Goal: Ask a question

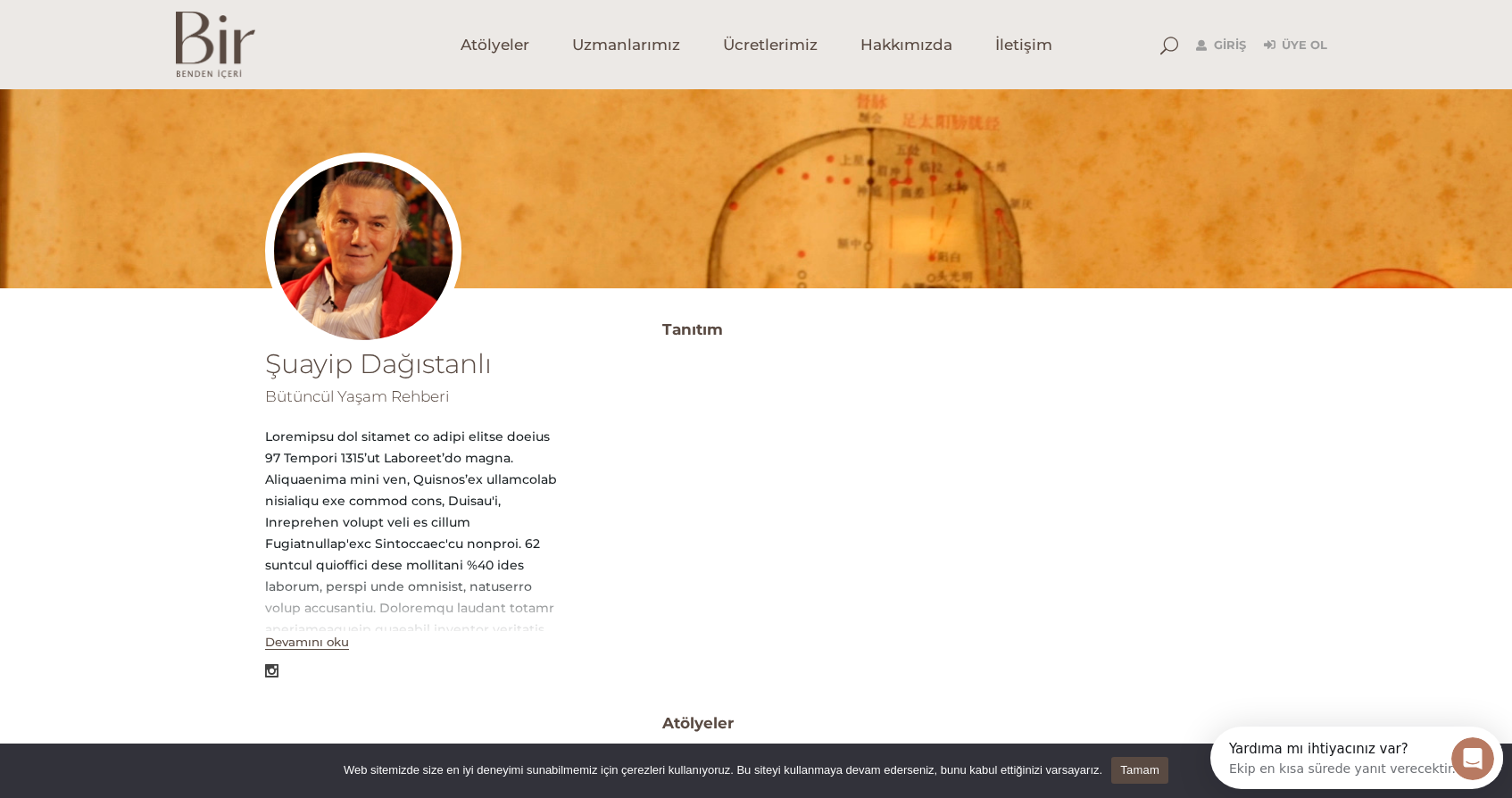
click at [329, 643] on button "Devamını oku" at bounding box center [306, 642] width 84 height 16
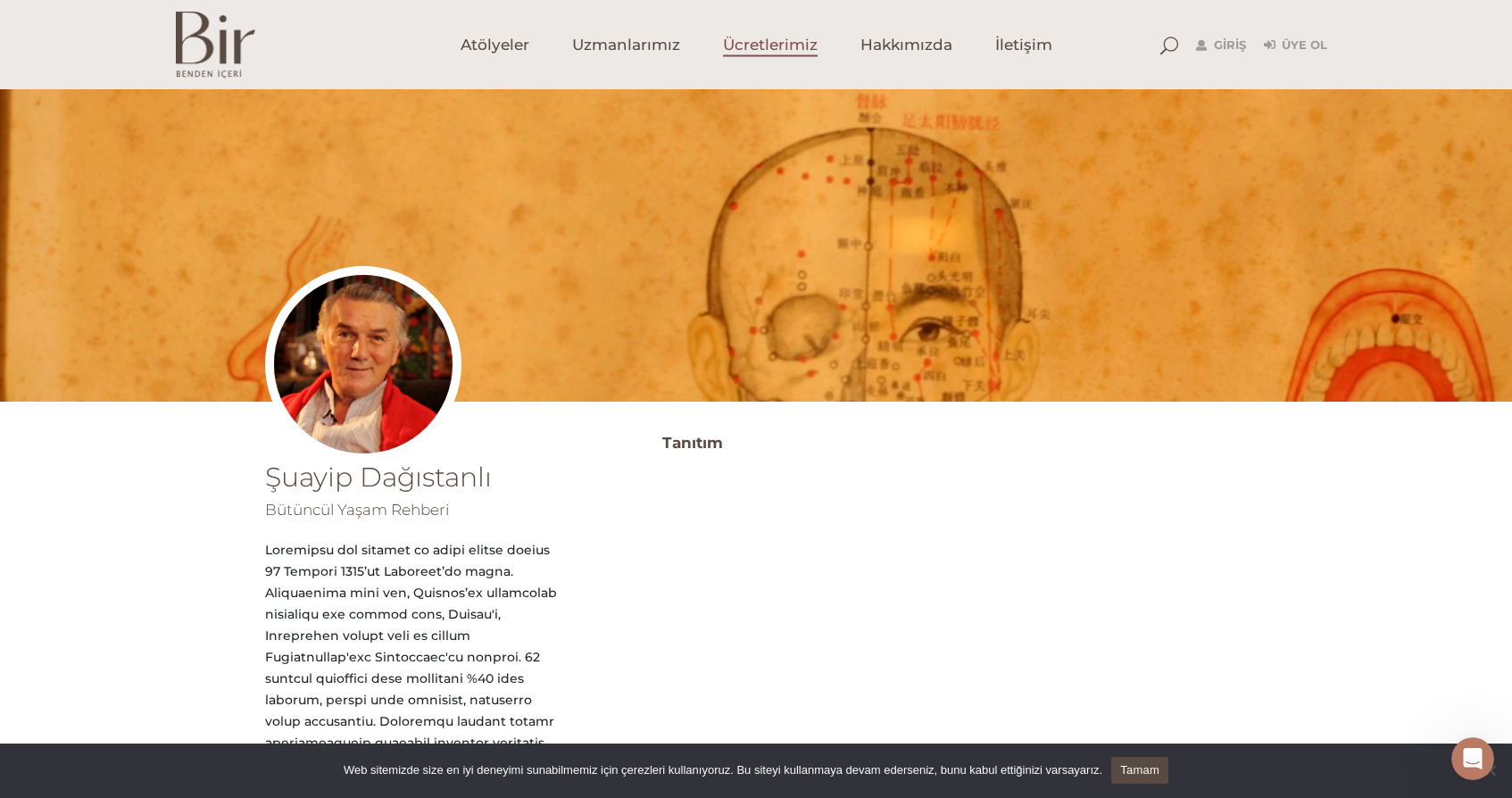
click at [767, 42] on span "Ücretlerimiz" at bounding box center [769, 45] width 95 height 20
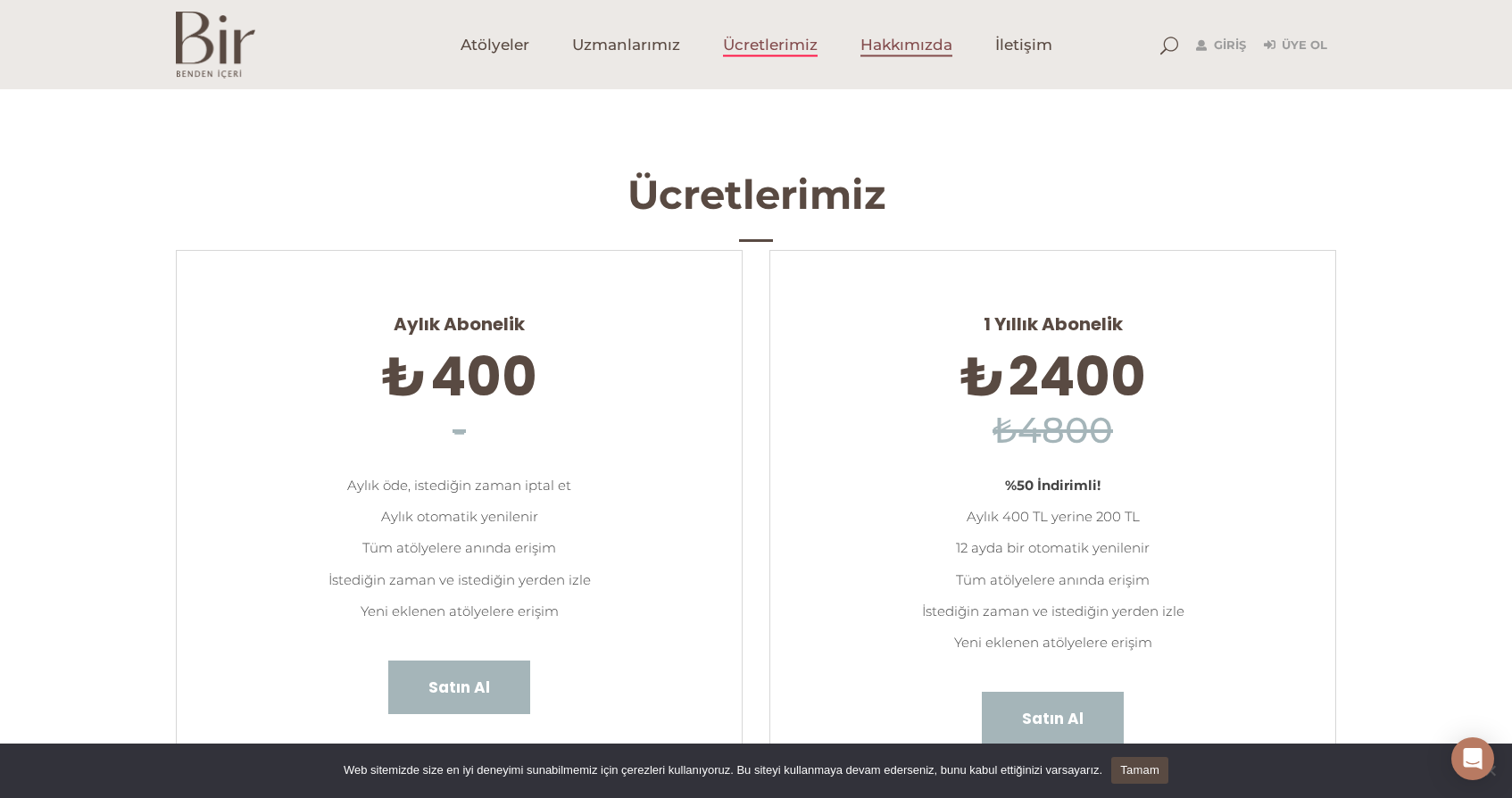
click at [931, 49] on span "Hakkımızda" at bounding box center [906, 45] width 92 height 20
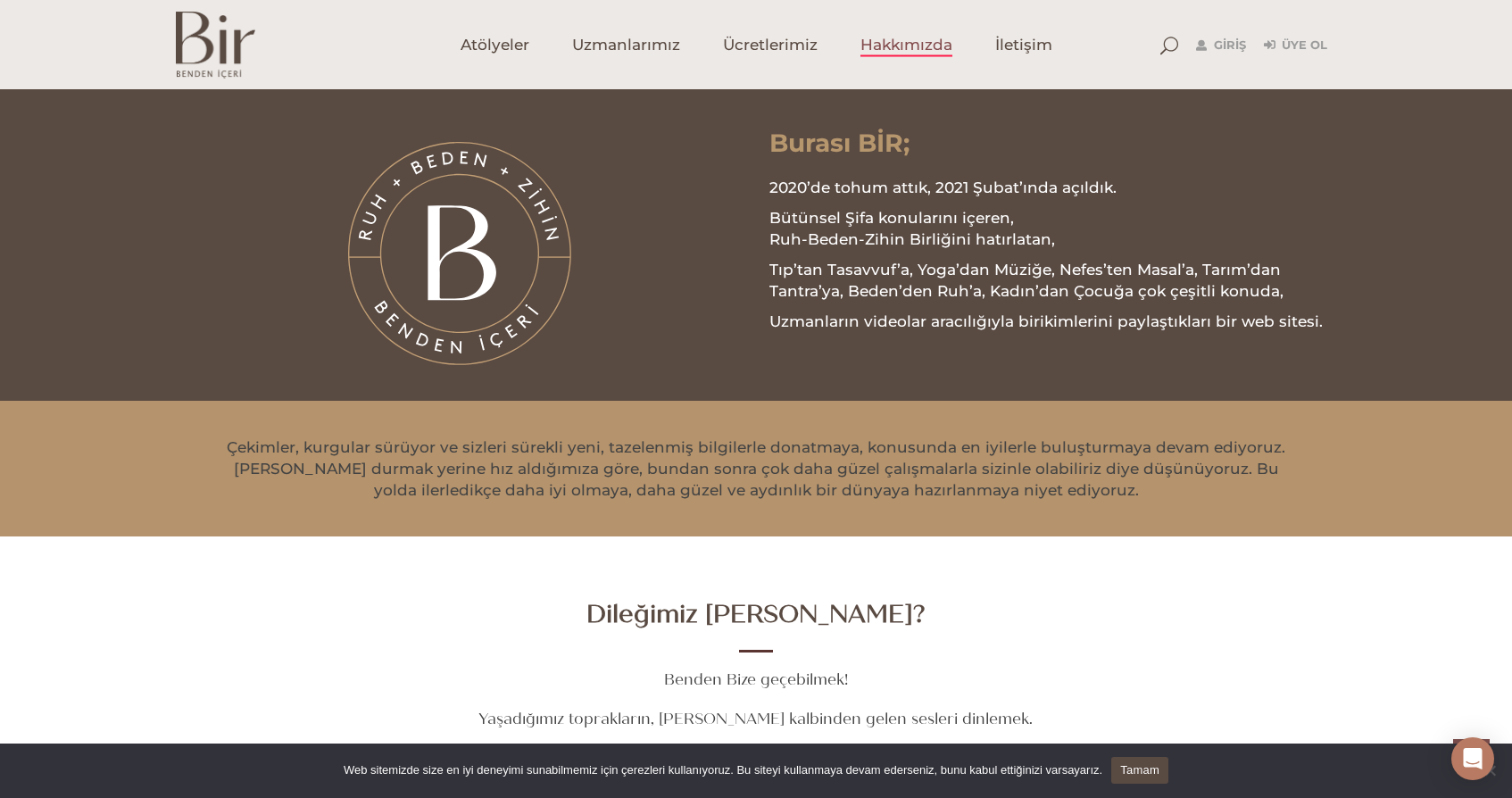
scroll to position [2038, 0]
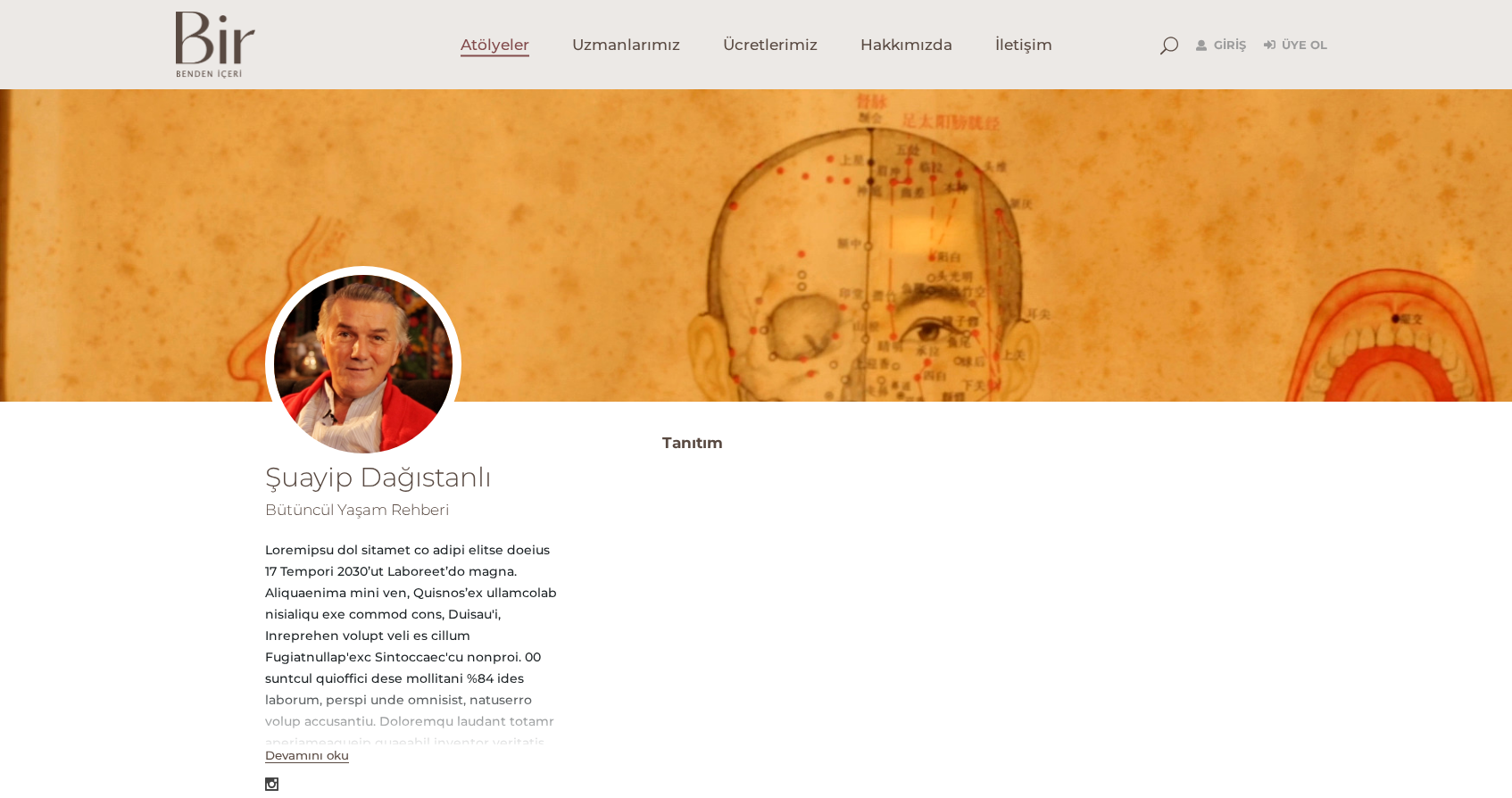
click at [485, 42] on span "Atölyeler" at bounding box center [495, 45] width 69 height 20
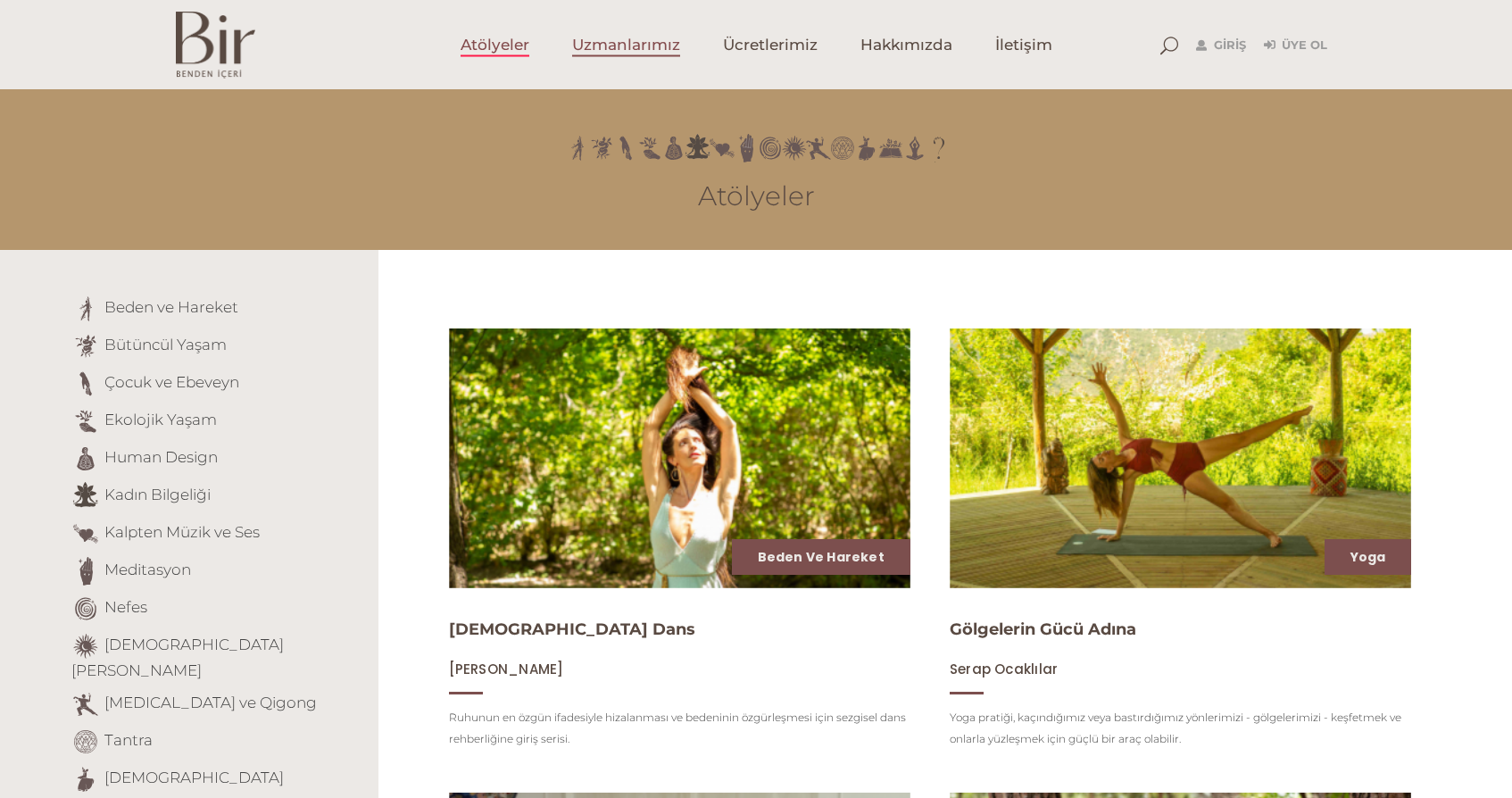
click at [614, 46] on span "Uzmanlarımız" at bounding box center [625, 45] width 108 height 20
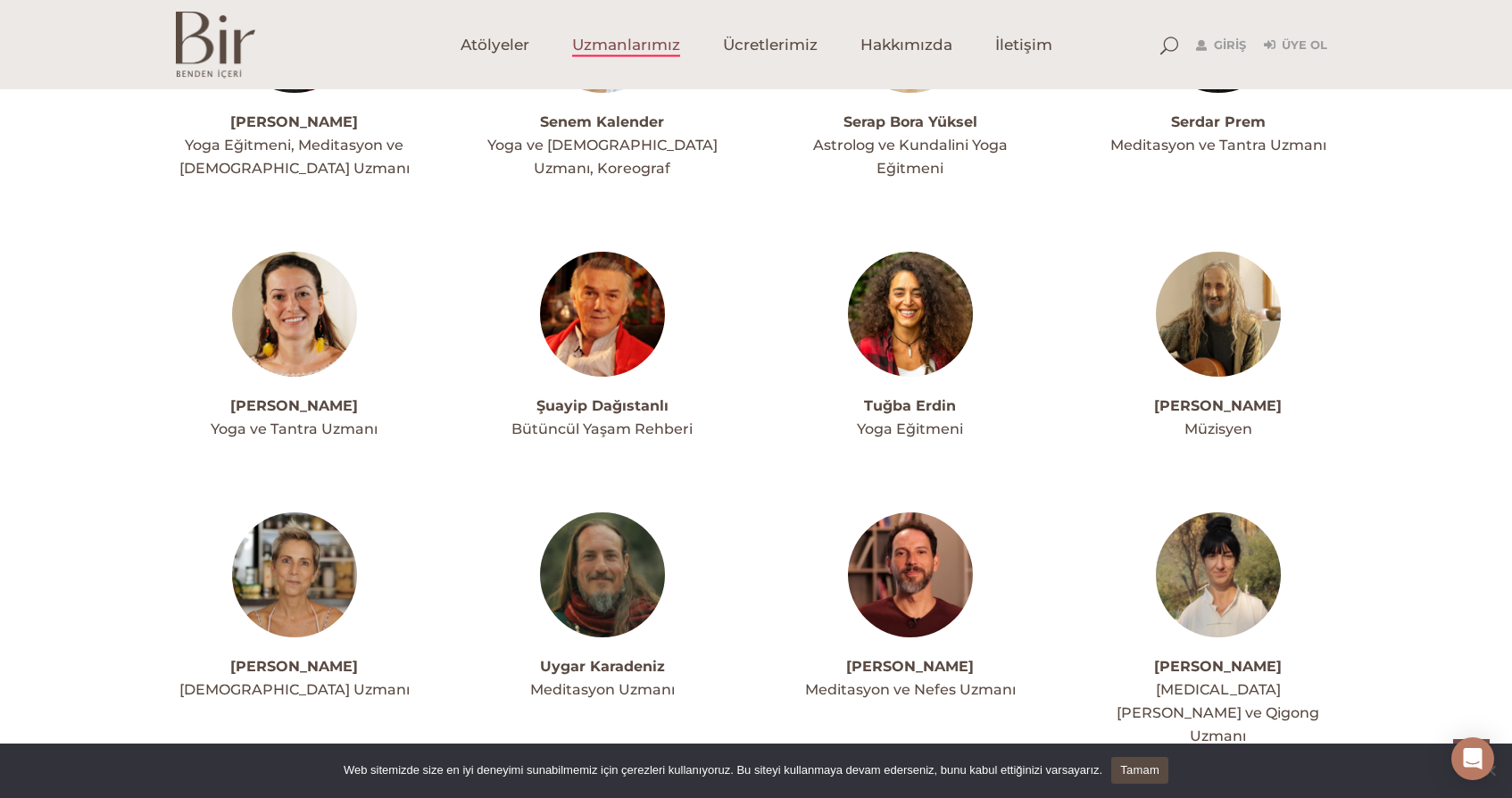
scroll to position [4591, 0]
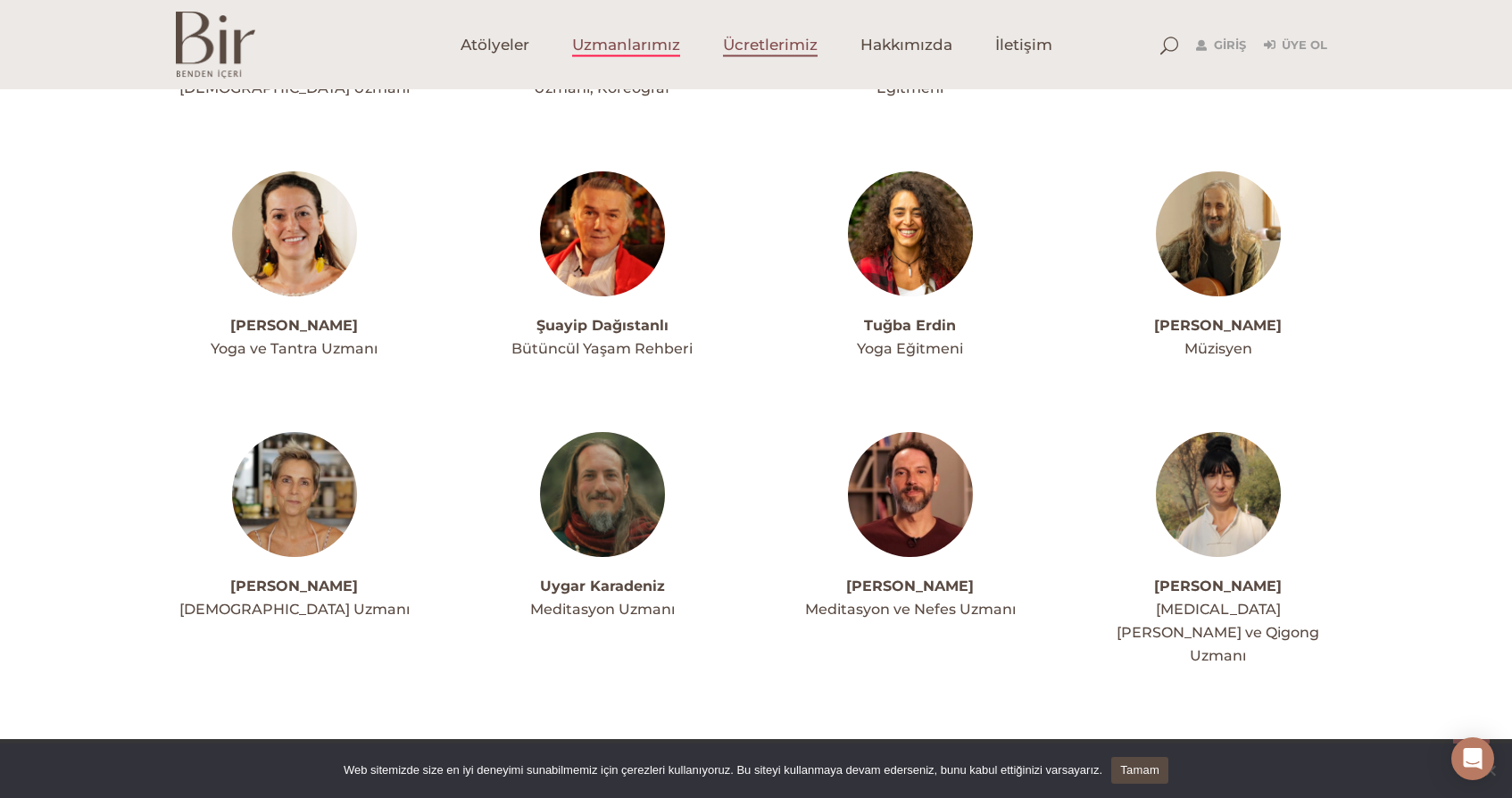
click at [780, 46] on span "Ücretlerimiz" at bounding box center [769, 45] width 95 height 20
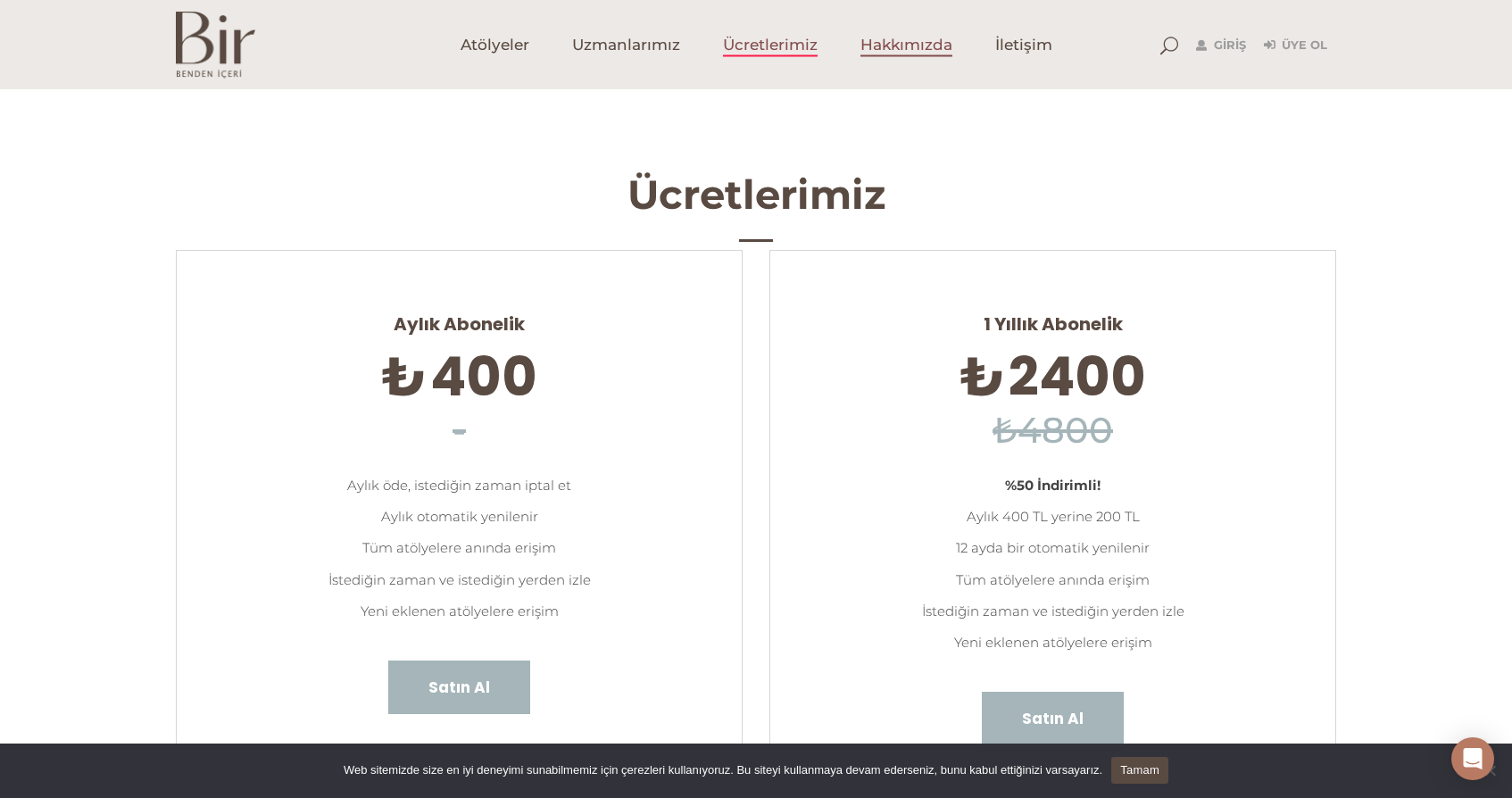
click at [916, 54] on span "Hakkımızda" at bounding box center [906, 45] width 92 height 20
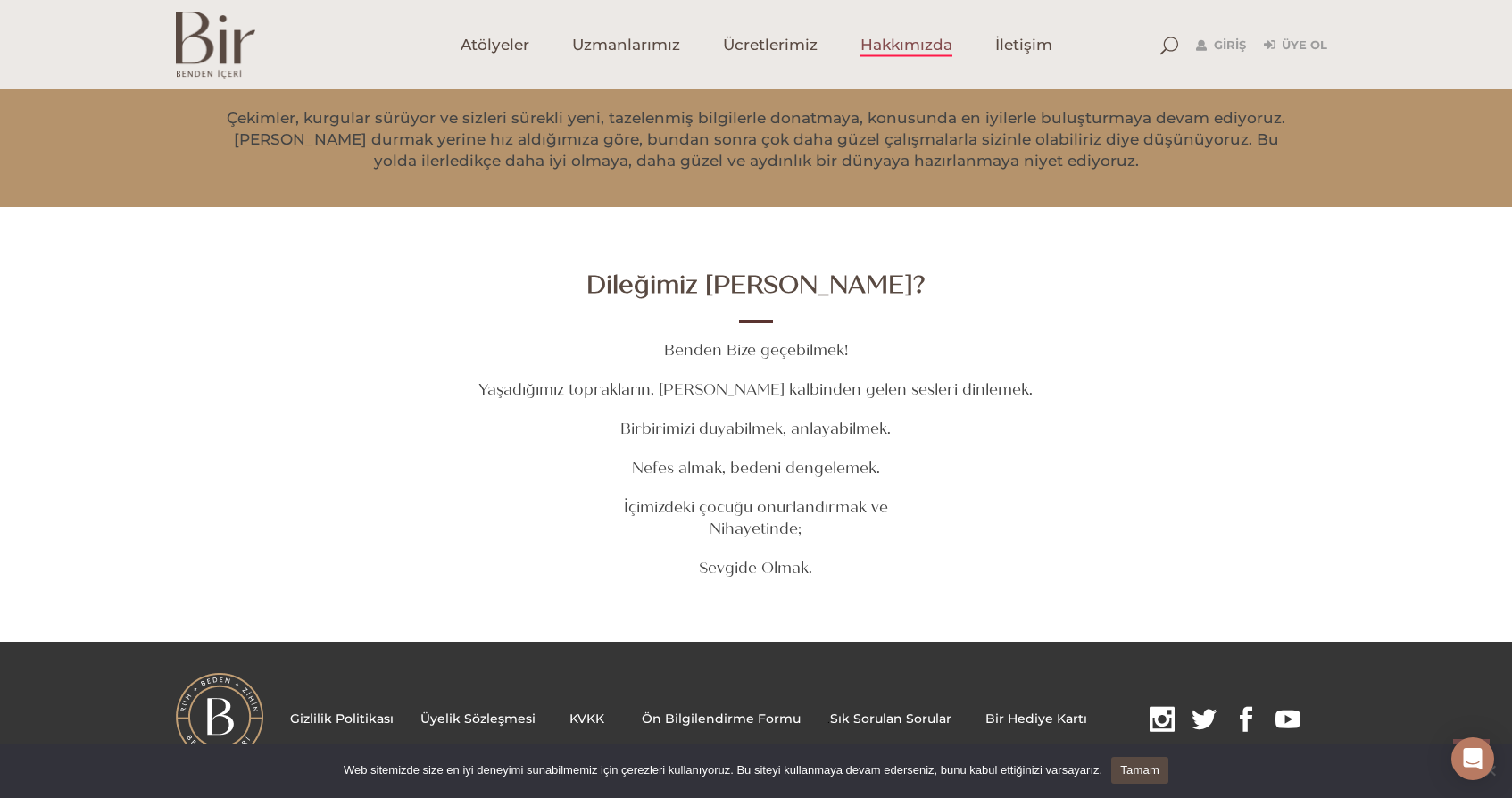
scroll to position [2377, 0]
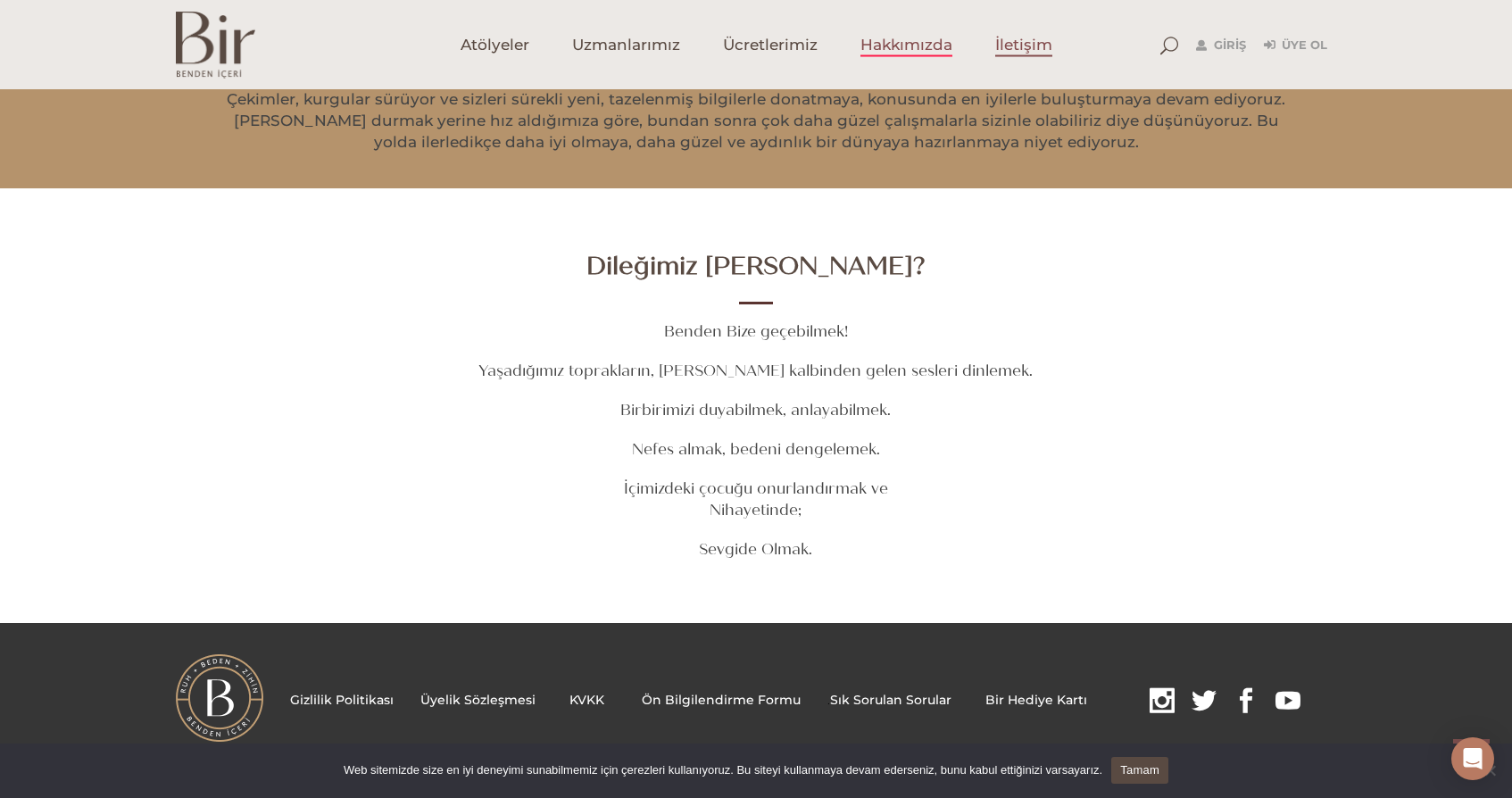
click at [1021, 47] on span "İletişim" at bounding box center [1024, 45] width 57 height 20
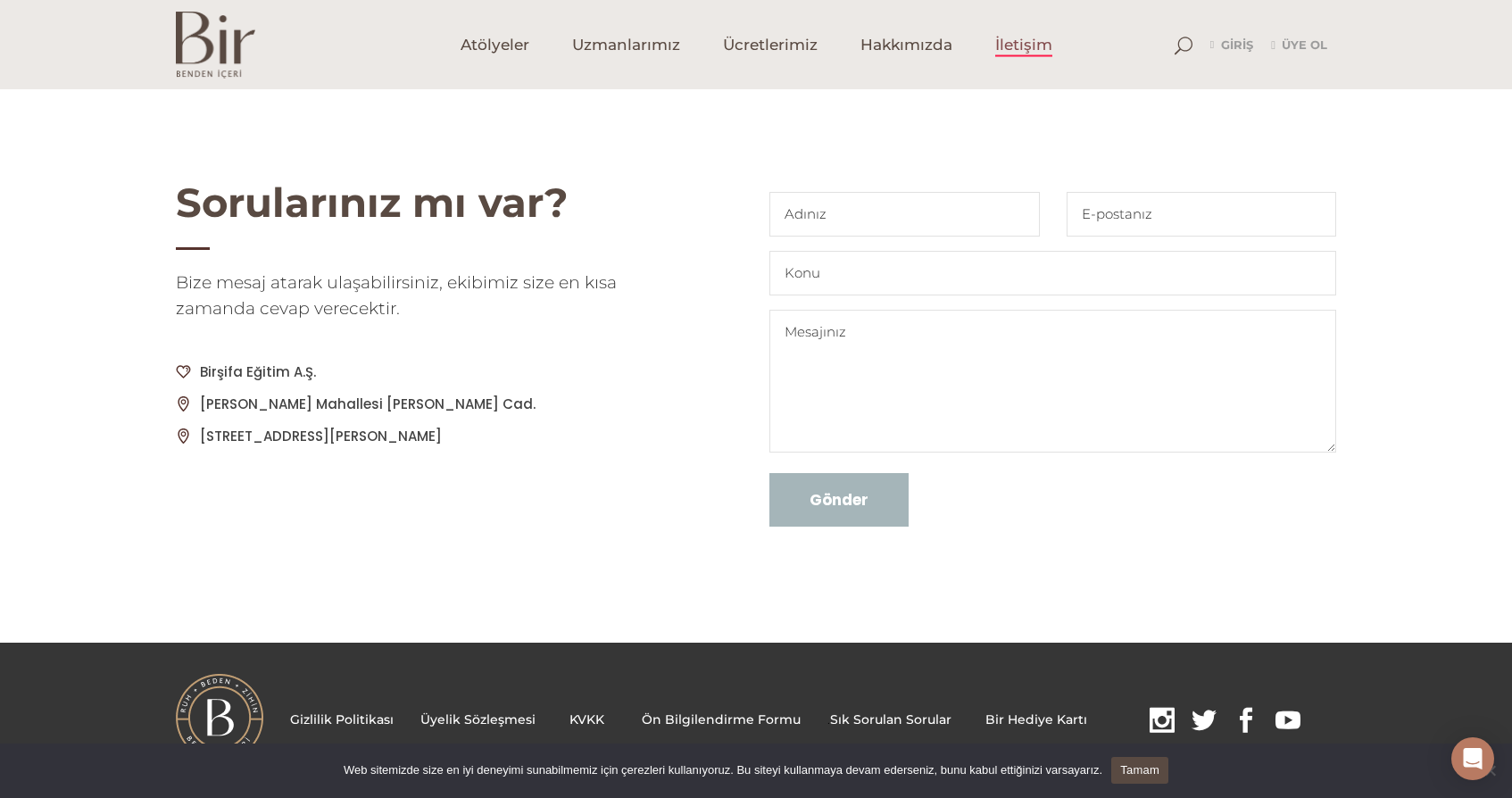
click at [866, 717] on link "Sık Sorulan Sorular" at bounding box center [891, 719] width 121 height 16
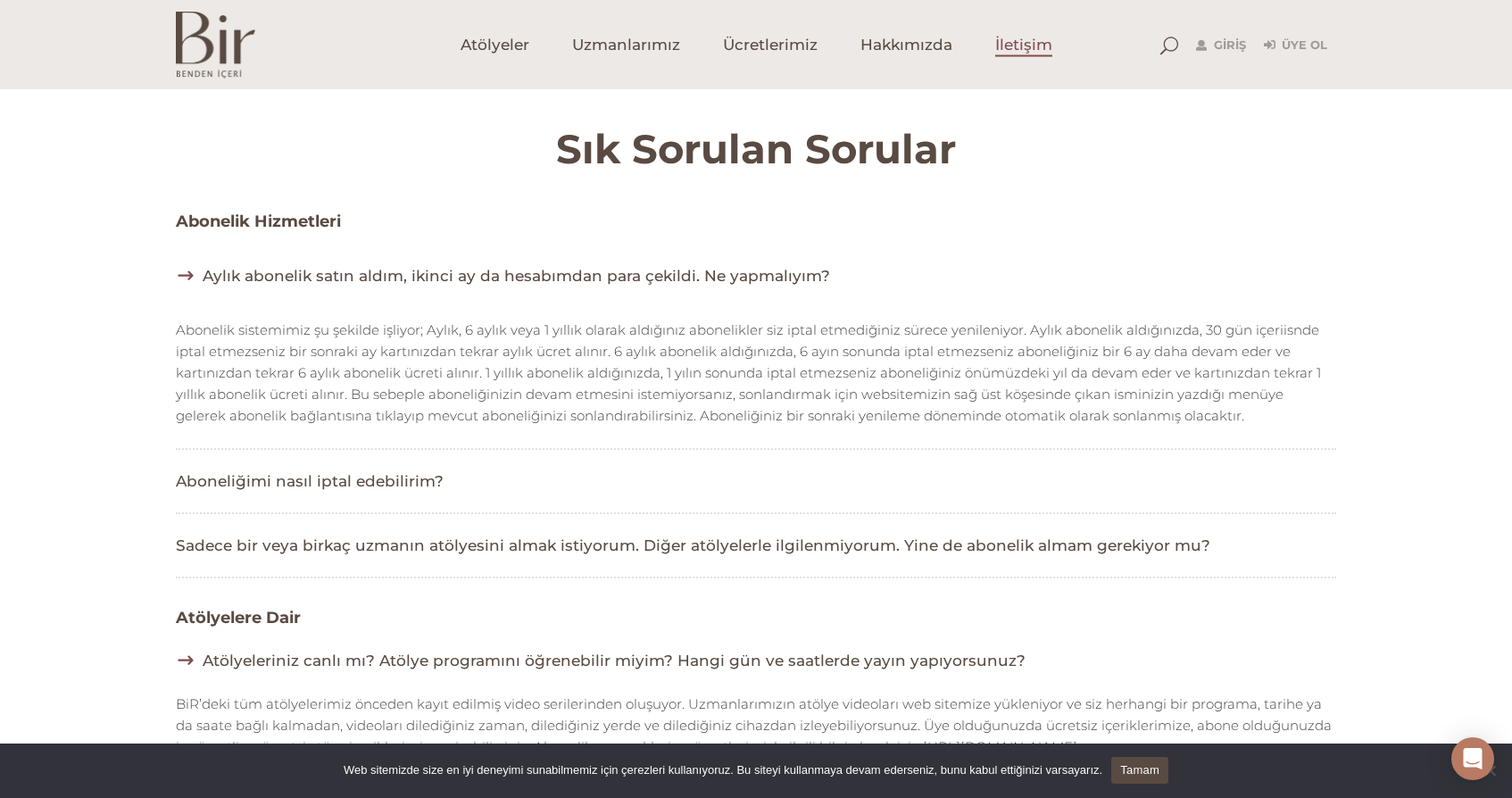
click at [1029, 48] on span "İletişim" at bounding box center [1024, 45] width 57 height 20
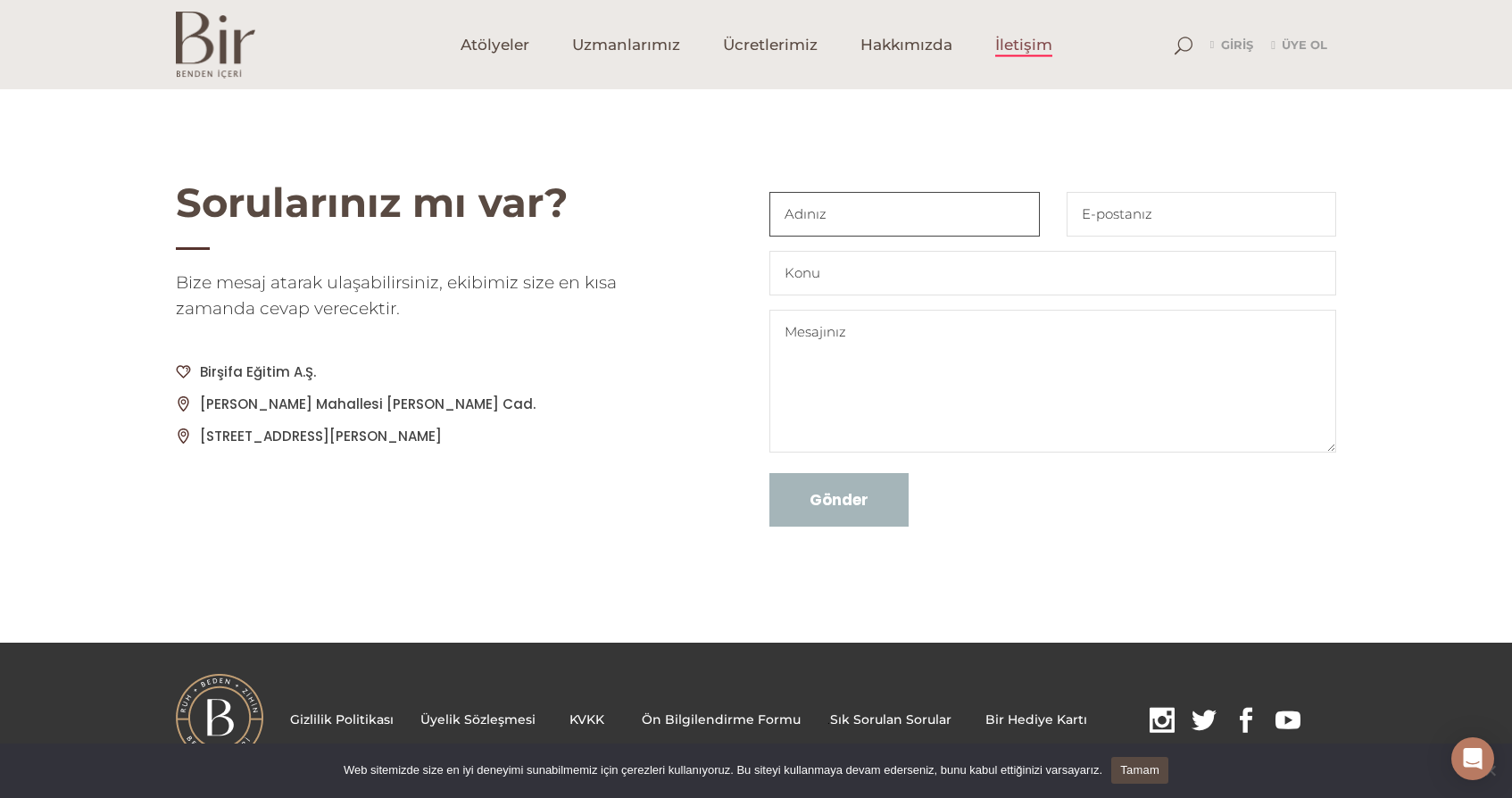
click at [785, 216] on input "Contact form" at bounding box center [904, 214] width 270 height 45
type input "[PERSON_NAME]"
type input "yeliz@narun.com.tr"
click at [836, 279] on input "Contact form" at bounding box center [1052, 273] width 567 height 45
type input "KİRLİAN"
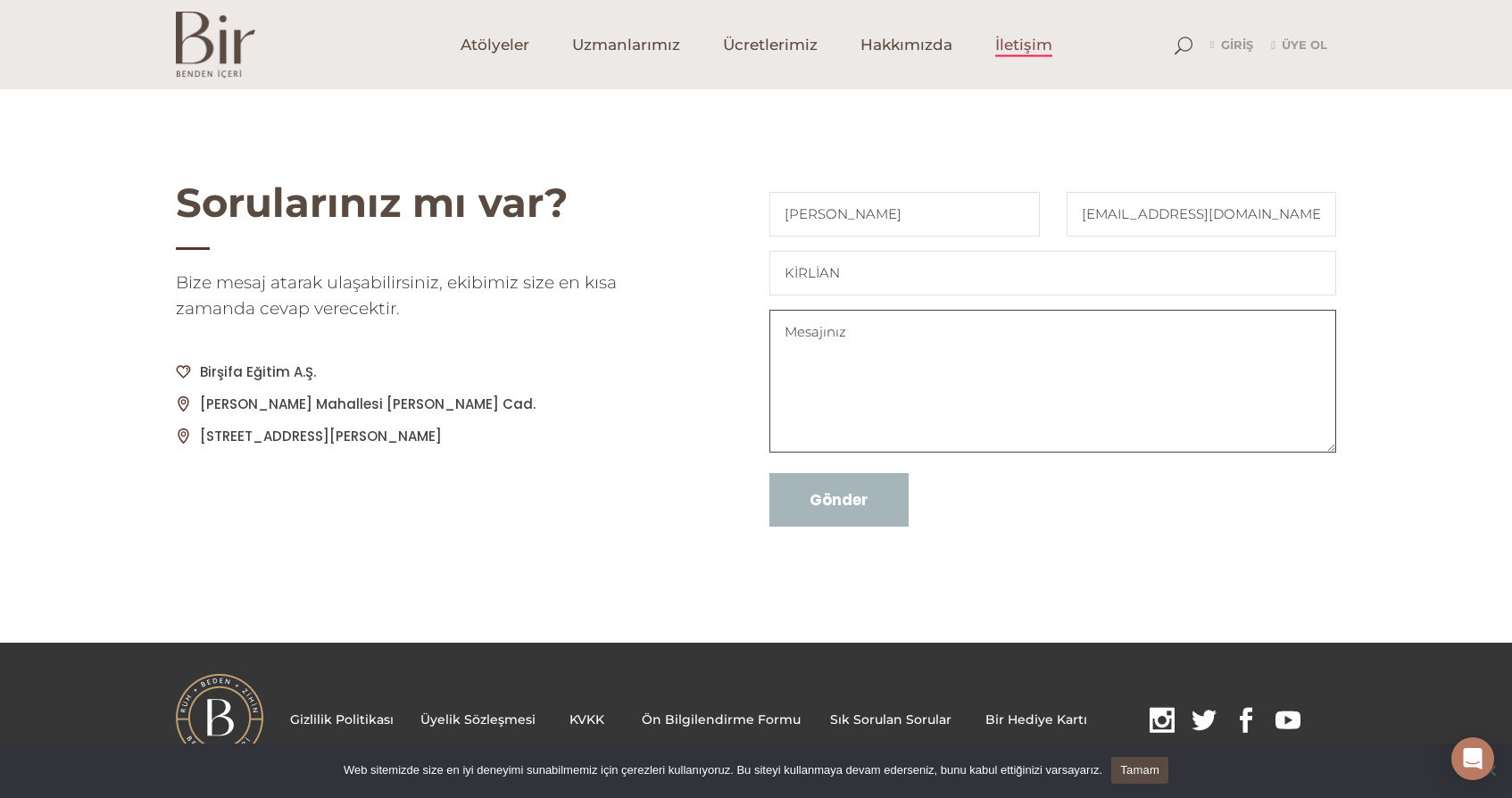
click at [787, 348] on textarea "Contact form" at bounding box center [1052, 381] width 567 height 142
click at [800, 361] on textarea "KİRLİAN FOTO ANALİZİ ONLİNE YAPILABİLİYOR MU VE ÜCRETİ NEDİR ACABA" at bounding box center [1052, 381] width 567 height 142
type textarea "KİRLİAN FOTO ANALİZİ ONLİNE YAPILABİLİYOR MU VE ÜCRETİ NEDİR ACABA"
click at [840, 507] on input "Gönder" at bounding box center [838, 500] width 139 height 53
